Goal: Task Accomplishment & Management: Manage account settings

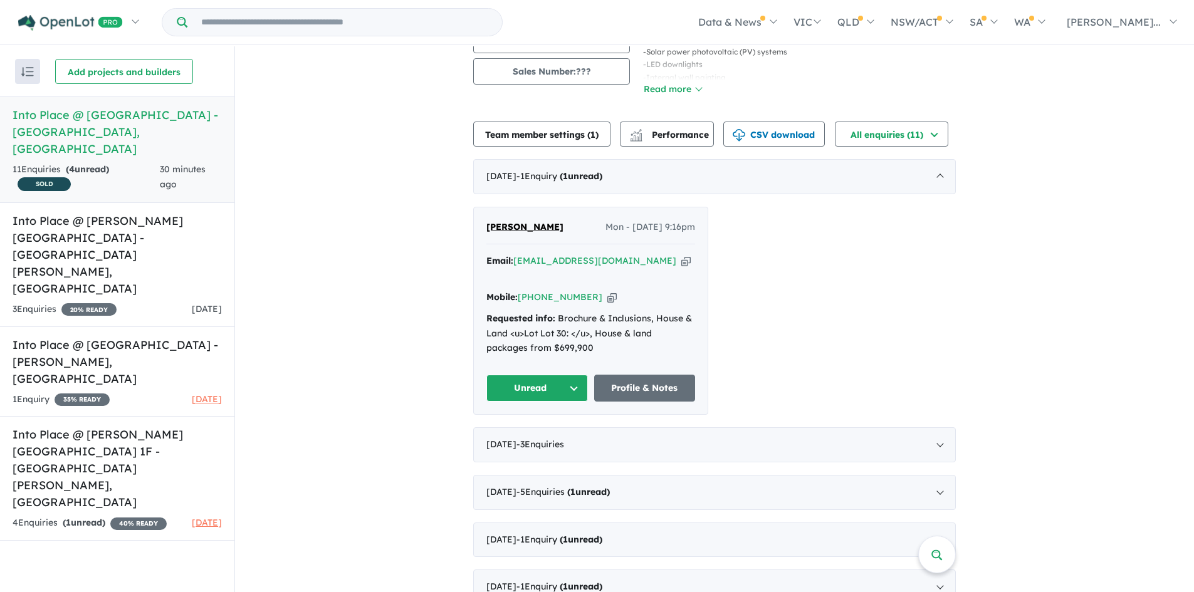
scroll to position [168, 0]
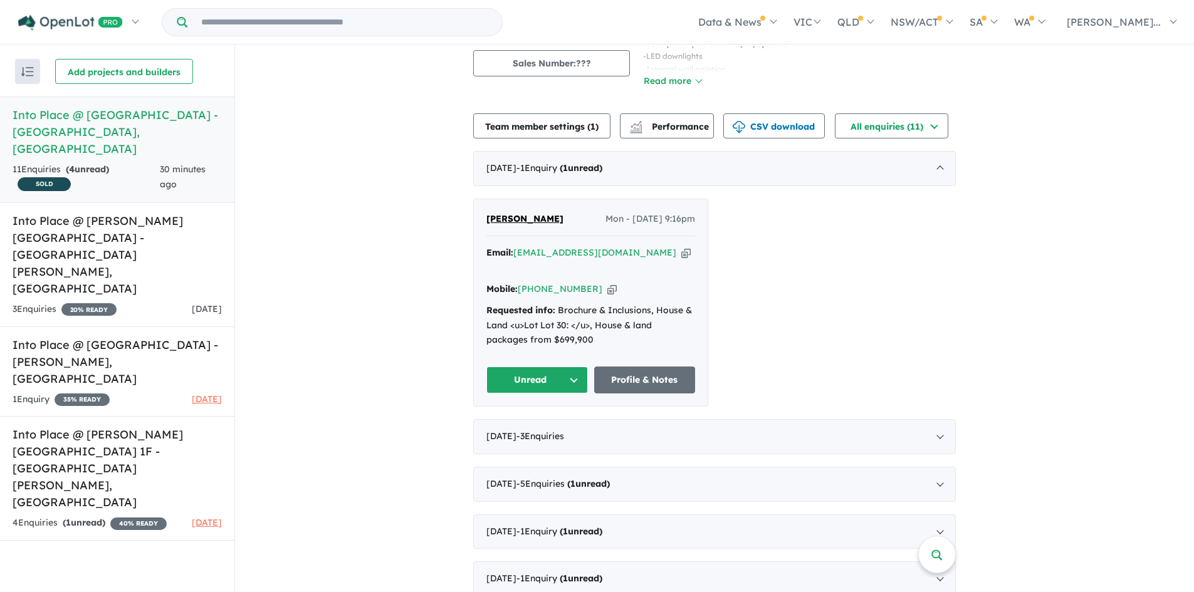
click at [568, 369] on button "Unread" at bounding box center [538, 380] width 102 height 27
click at [534, 424] on button "Assigned" at bounding box center [541, 438] width 109 height 29
click at [671, 367] on link "Profile & Notes" at bounding box center [645, 380] width 102 height 27
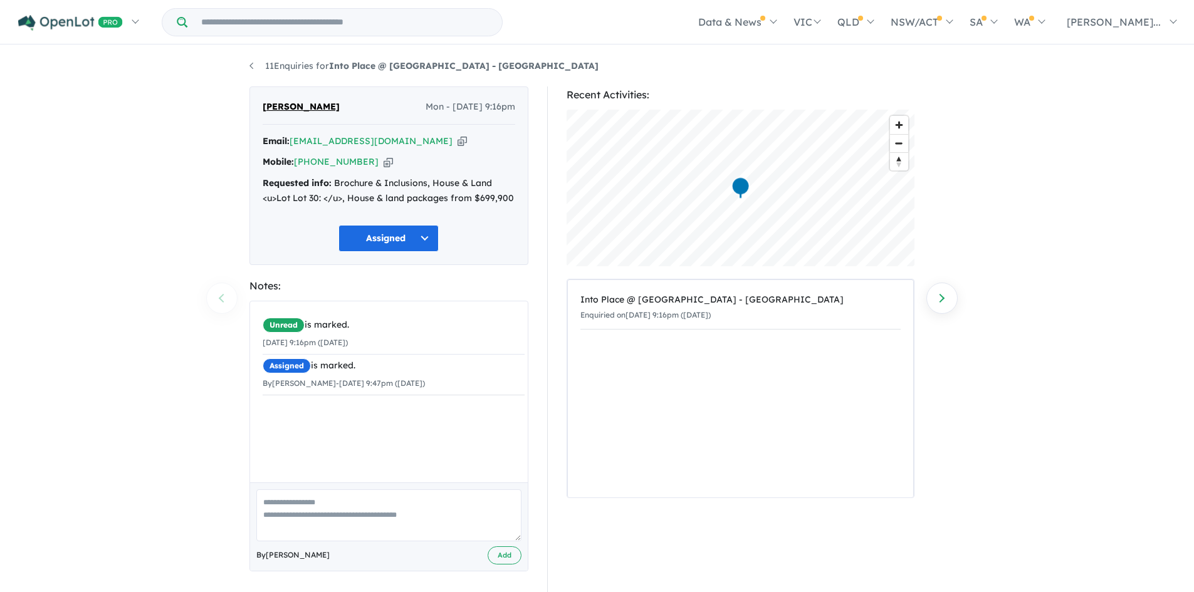
click at [458, 142] on icon "button" at bounding box center [462, 141] width 9 height 13
click at [270, 409] on div "Unread is marked. [DATE] 9:16pm ([DATE]) Assigned is marked. By [PERSON_NAME] -…" at bounding box center [393, 397] width 287 height 191
click at [268, 508] on textarea at bounding box center [388, 516] width 265 height 52
type textarea "**********"
click at [498, 556] on button "Add" at bounding box center [505, 556] width 34 height 18
